Goal: Task Accomplishment & Management: Manage account settings

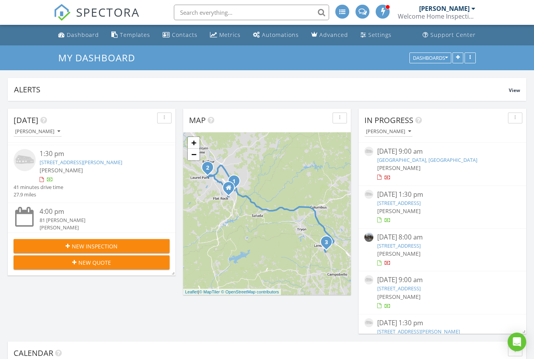
scroll to position [113, 0]
click at [67, 161] on link "556 Landseer Dr , Landrum, SC 29356" at bounding box center [81, 162] width 83 height 7
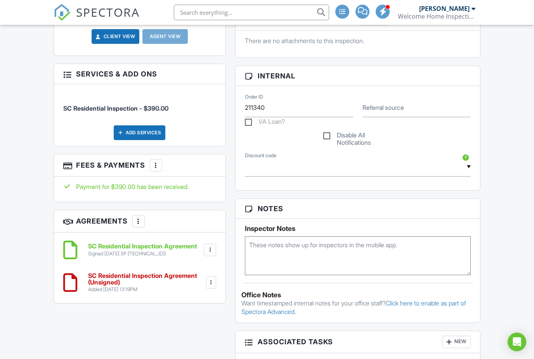
scroll to position [326, 0]
click at [135, 132] on div "Add Services" at bounding box center [140, 133] width 52 height 15
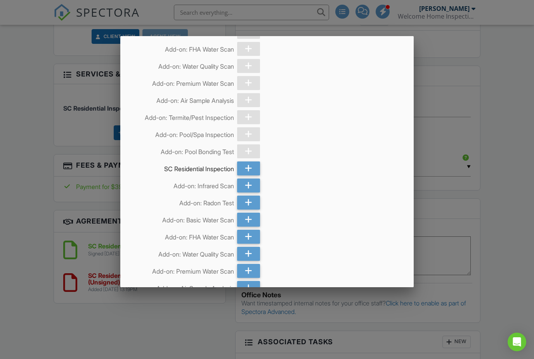
scroll to position [94, 0]
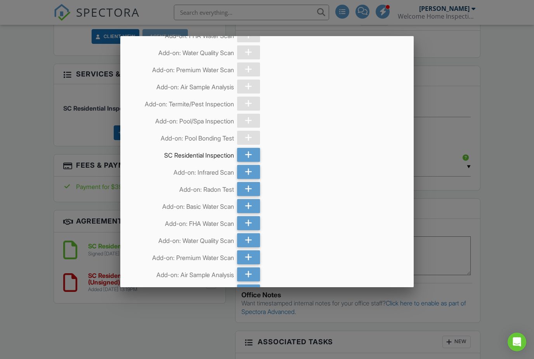
click at [246, 192] on icon at bounding box center [248, 189] width 7 height 14
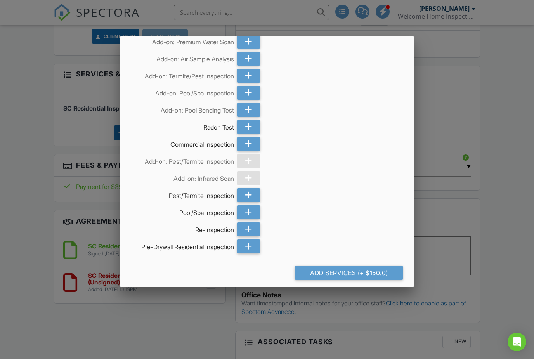
scroll to position [309, 0]
click at [336, 276] on div "Add Services (+ $150.0)" at bounding box center [349, 273] width 108 height 14
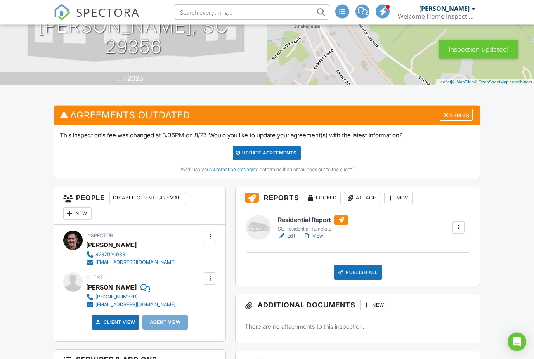
scroll to position [124, 0]
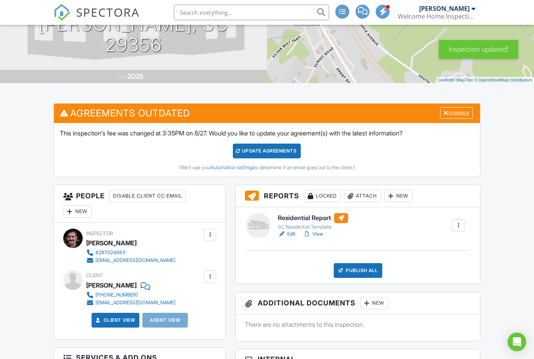
click at [461, 109] on div "Dismiss" at bounding box center [456, 113] width 33 height 12
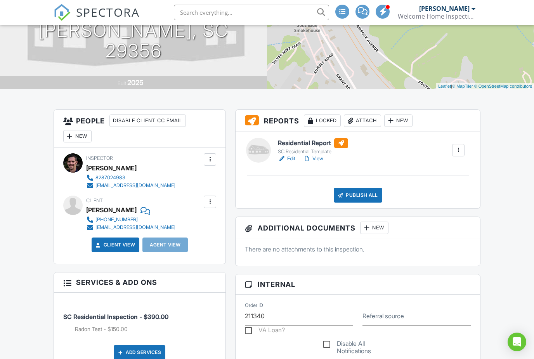
scroll to position [0, 0]
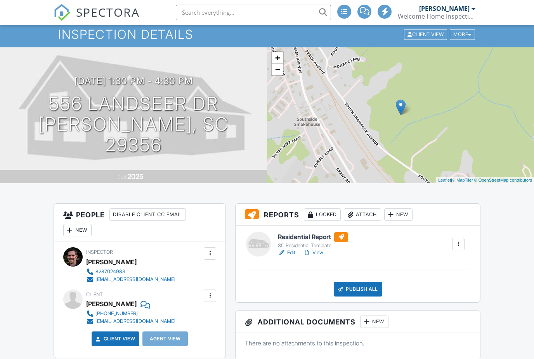
scroll to position [24, 0]
